Goal: Information Seeking & Learning: Learn about a topic

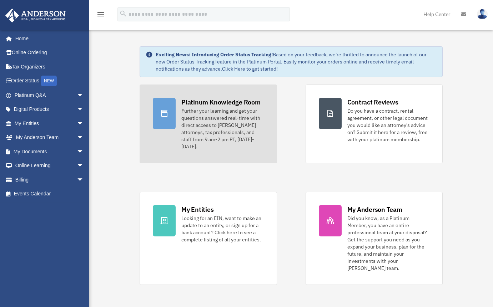
click at [205, 119] on div "Further your learning and get your questions answered real-time with direct acc…" at bounding box center [222, 128] width 82 height 43
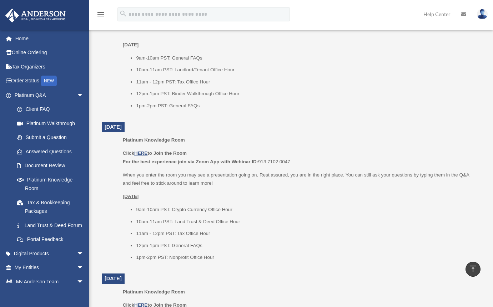
scroll to position [393, 0]
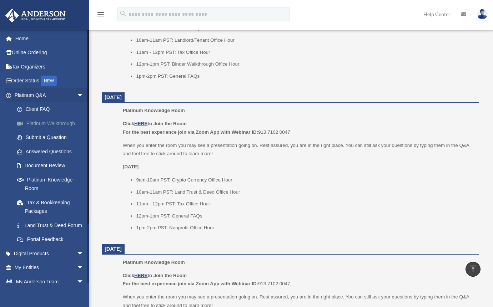
click at [42, 121] on link "Platinum Walkthrough" at bounding box center [52, 123] width 85 height 14
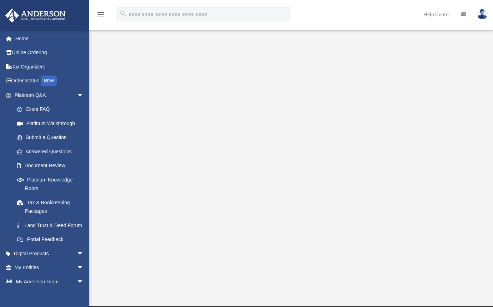
click at [482, 15] on img at bounding box center [482, 14] width 11 height 10
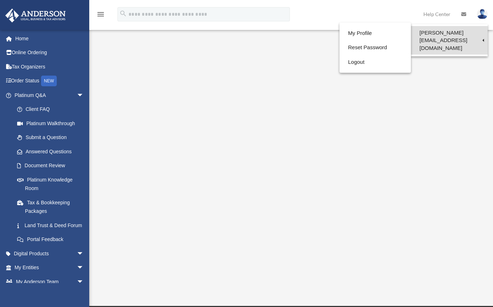
click at [436, 34] on link "[PERSON_NAME][EMAIL_ADDRESS][DOMAIN_NAME]" at bounding box center [449, 40] width 77 height 29
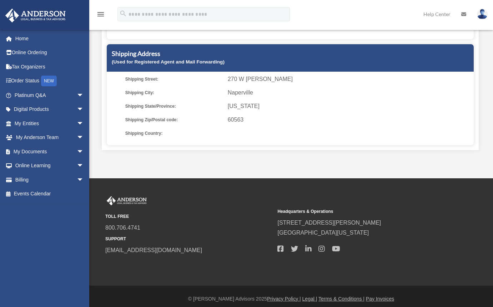
scroll to position [203, 0]
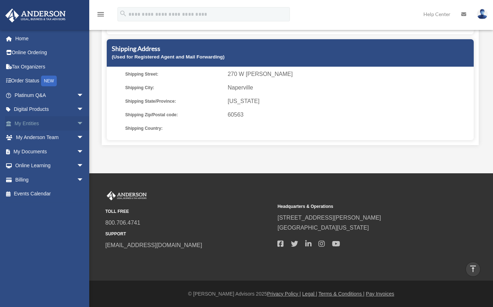
click at [30, 121] on link "My Entities arrow_drop_down" at bounding box center [50, 123] width 90 height 14
click at [77, 93] on span "arrow_drop_down" at bounding box center [84, 95] width 14 height 15
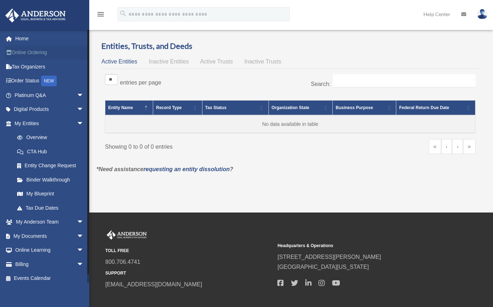
click at [32, 55] on link "Online Ordering" at bounding box center [50, 53] width 90 height 14
click at [44, 181] on link "Binder Walkthrough" at bounding box center [52, 180] width 85 height 14
click at [33, 194] on link "My Blueprint" at bounding box center [52, 194] width 85 height 14
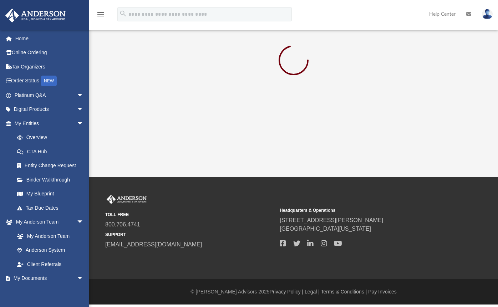
click at [469, 13] on icon at bounding box center [468, 13] width 5 height 5
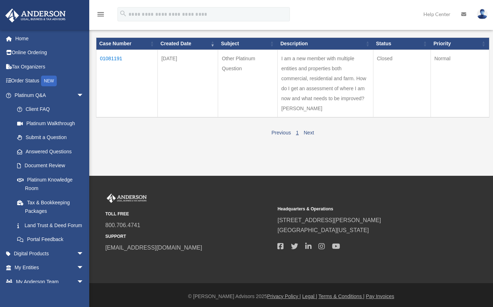
scroll to position [83, 0]
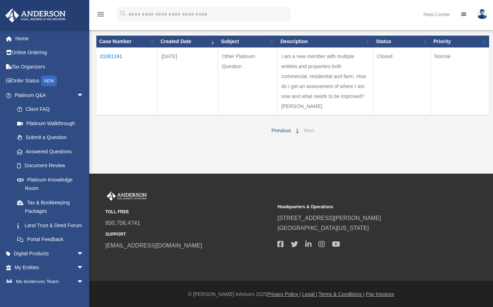
click at [307, 130] on link "Next" at bounding box center [309, 131] width 10 height 6
click at [298, 131] on link "1" at bounding box center [297, 131] width 3 height 6
click at [105, 54] on td "01081191" at bounding box center [126, 82] width 61 height 68
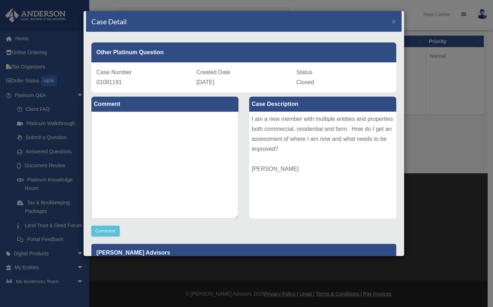
scroll to position [0, 0]
